Goal: Transaction & Acquisition: Download file/media

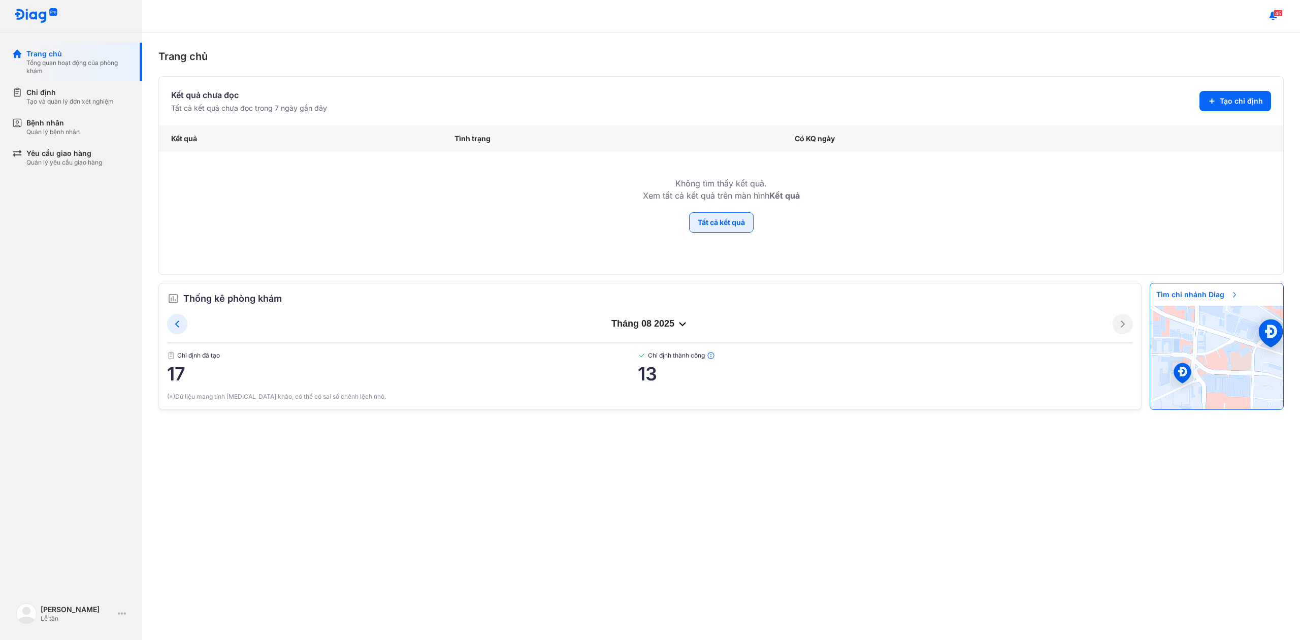
click at [722, 231] on button "Tất cả kết quả" at bounding box center [721, 222] width 65 height 20
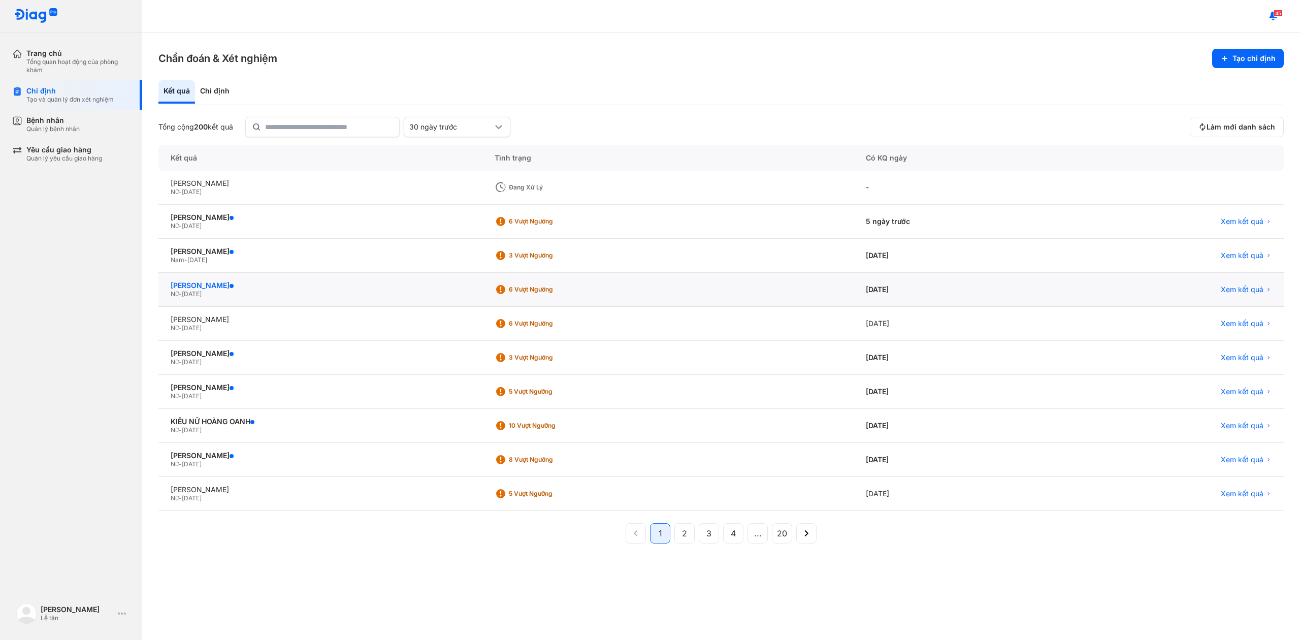
click at [451, 281] on div "[PERSON_NAME]" at bounding box center [321, 285] width 300 height 9
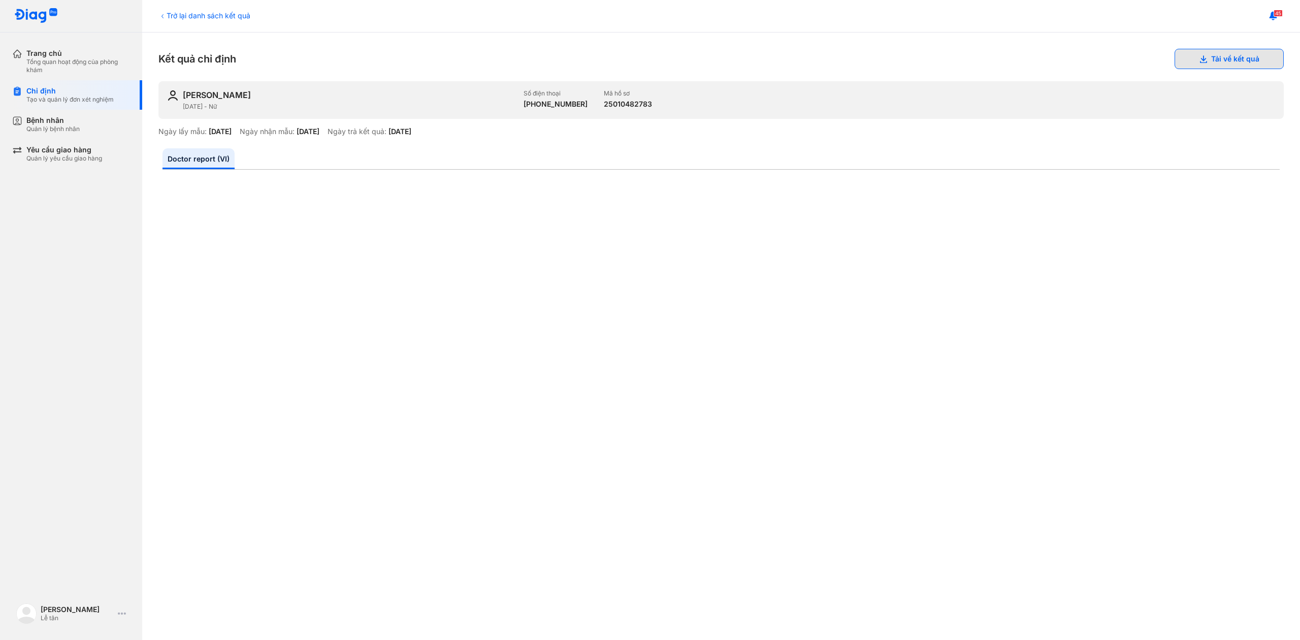
click at [1201, 60] on button "Tải về kết quả" at bounding box center [1229, 59] width 109 height 20
click at [551, 57] on div "Kết quả chỉ định Tải về kết quả" at bounding box center [721, 59] width 1126 height 20
click at [535, 133] on div "Ngày lấy mẫu: [DATE] Ngày nhận mẫu: [DATE] Ngày trả kết quả: [DATE]" at bounding box center [721, 131] width 1126 height 9
click at [515, 138] on div "Doctor report (VI)" at bounding box center [721, 642] width 1126 height 1013
